Goal: Browse casually

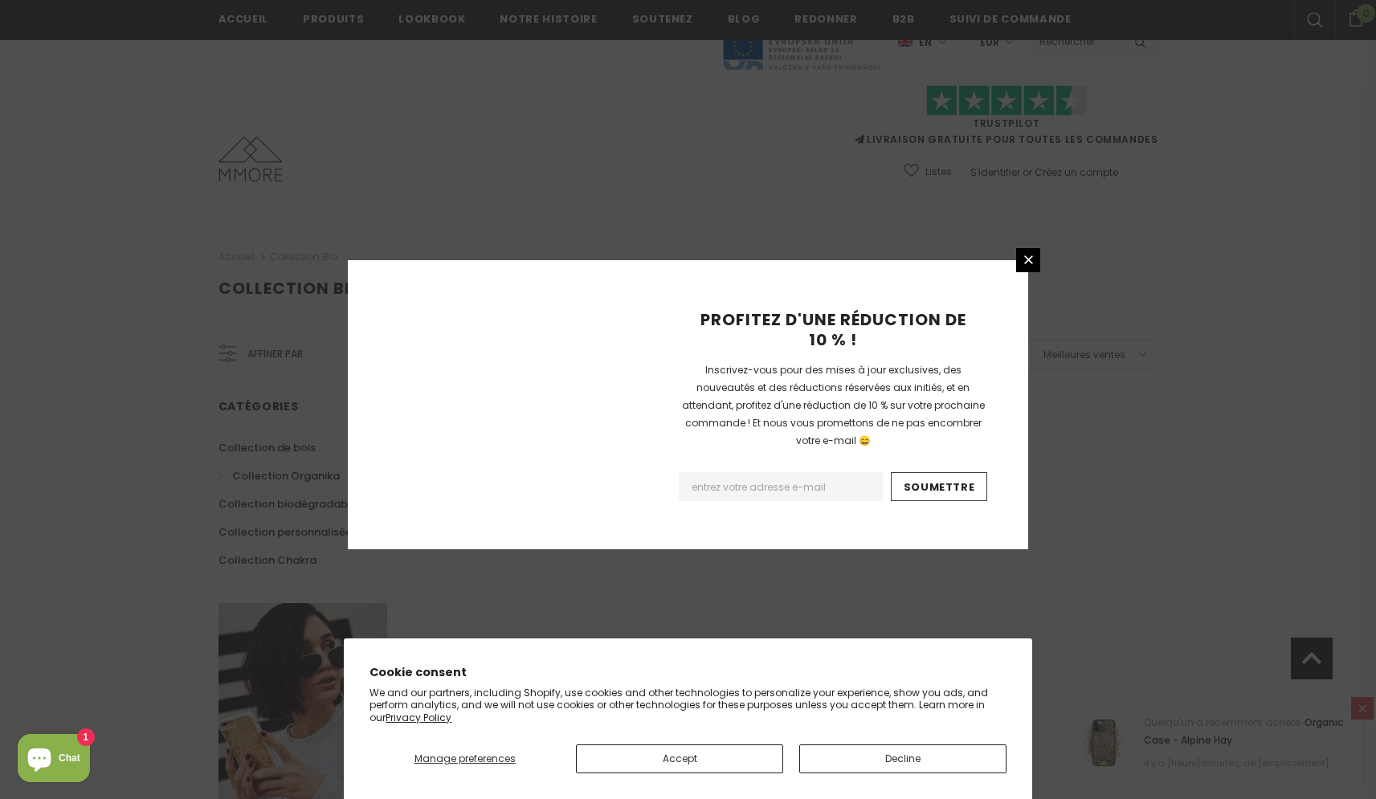
scroll to position [886, 0]
